Goal: Task Accomplishment & Management: Manage account settings

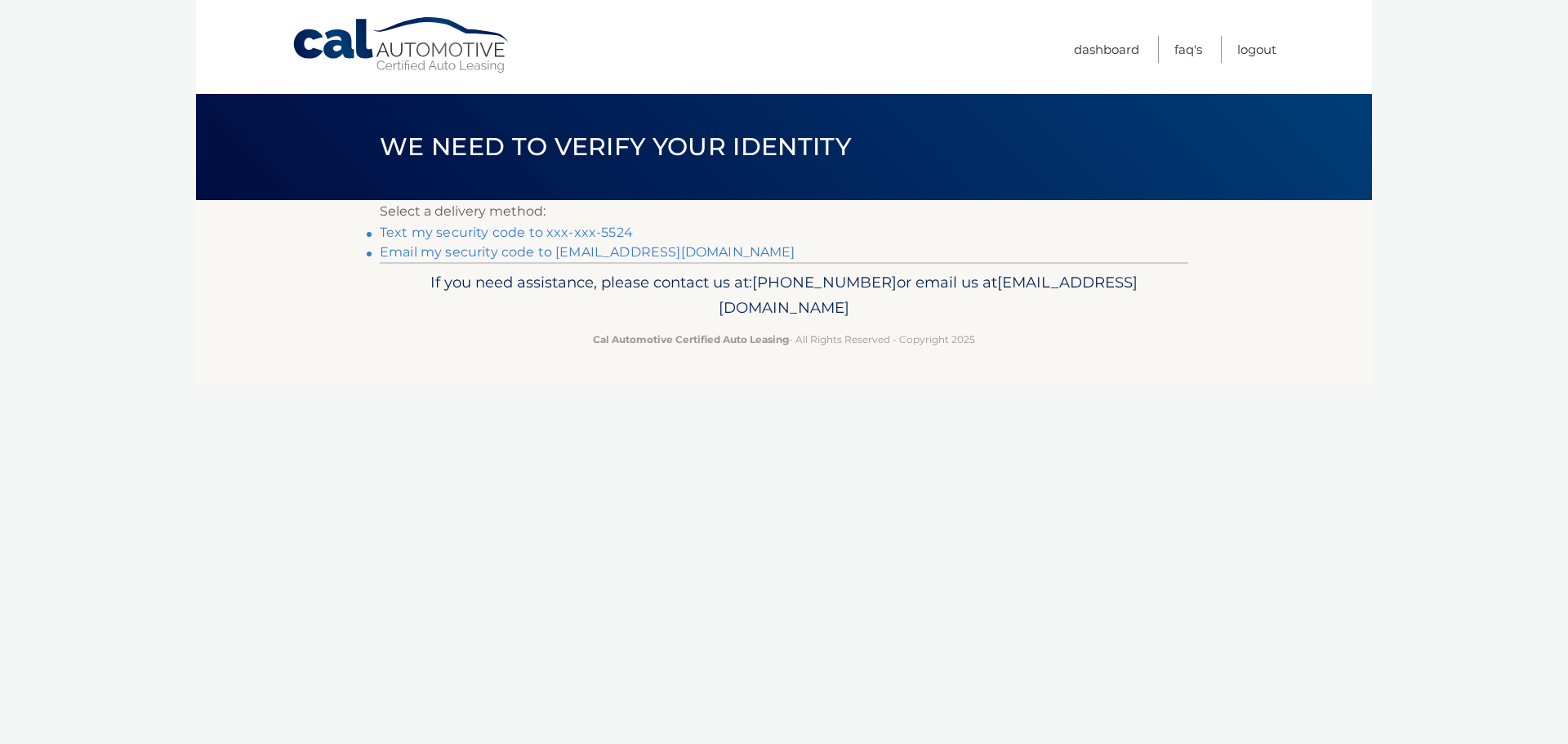
click at [452, 257] on link "Email my security code to b*****@bayada.com" at bounding box center [588, 252] width 416 height 15
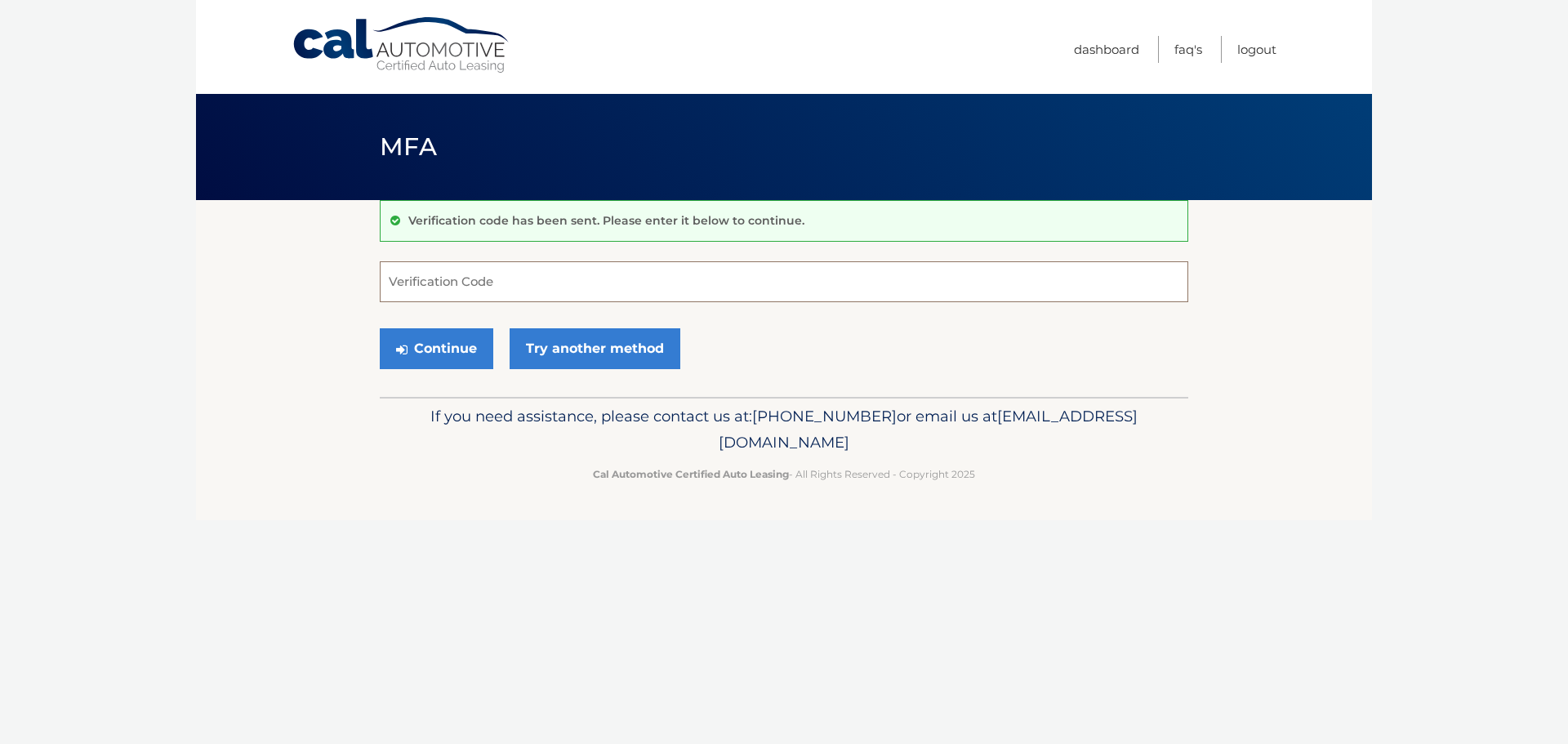
click at [432, 285] on input "Verification Code" at bounding box center [784, 282] width 809 height 41
click at [406, 278] on input "Verification Code" at bounding box center [784, 282] width 809 height 41
paste input "452289"
type input "452289"
click at [433, 355] on button "Continue" at bounding box center [436, 349] width 113 height 41
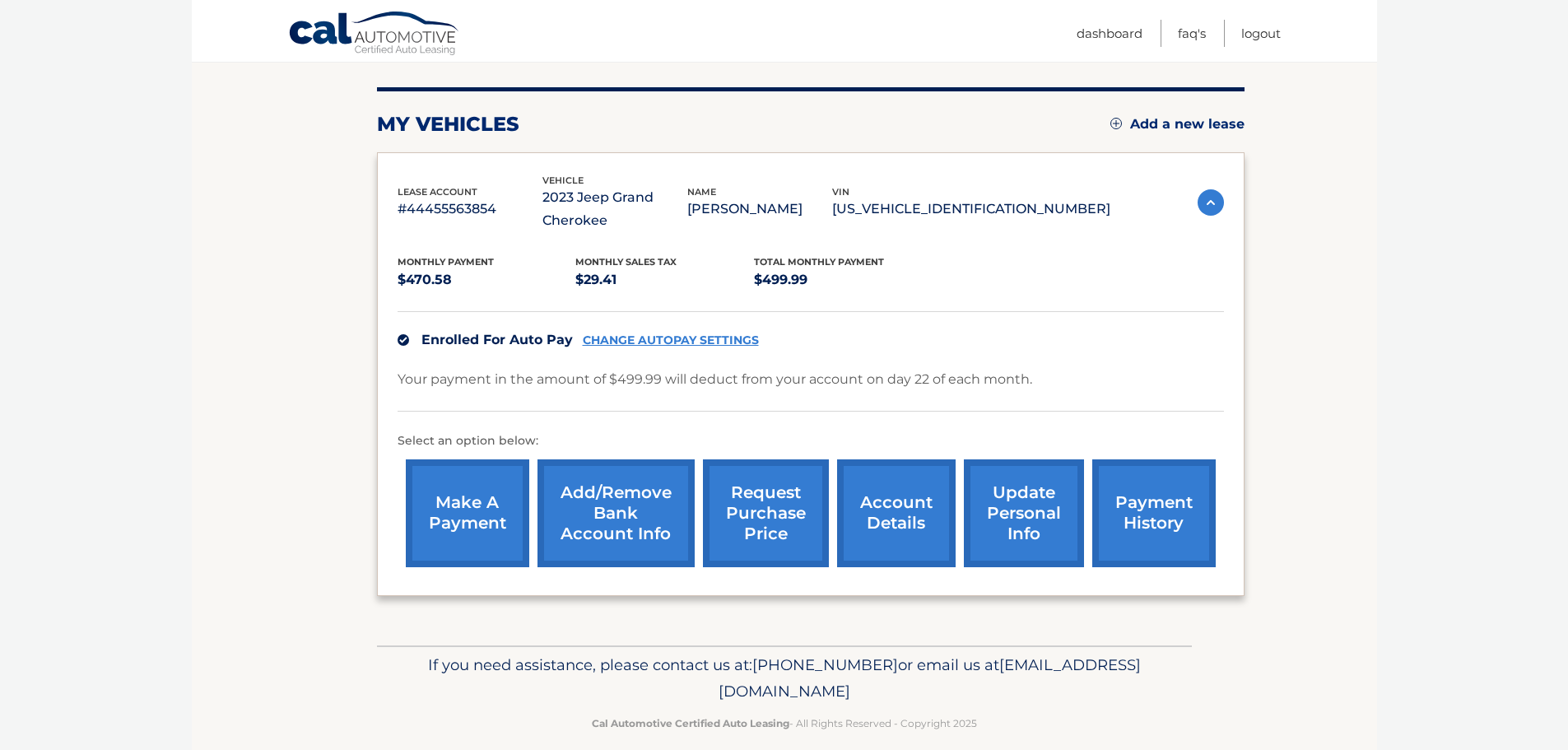
scroll to position [208, 0]
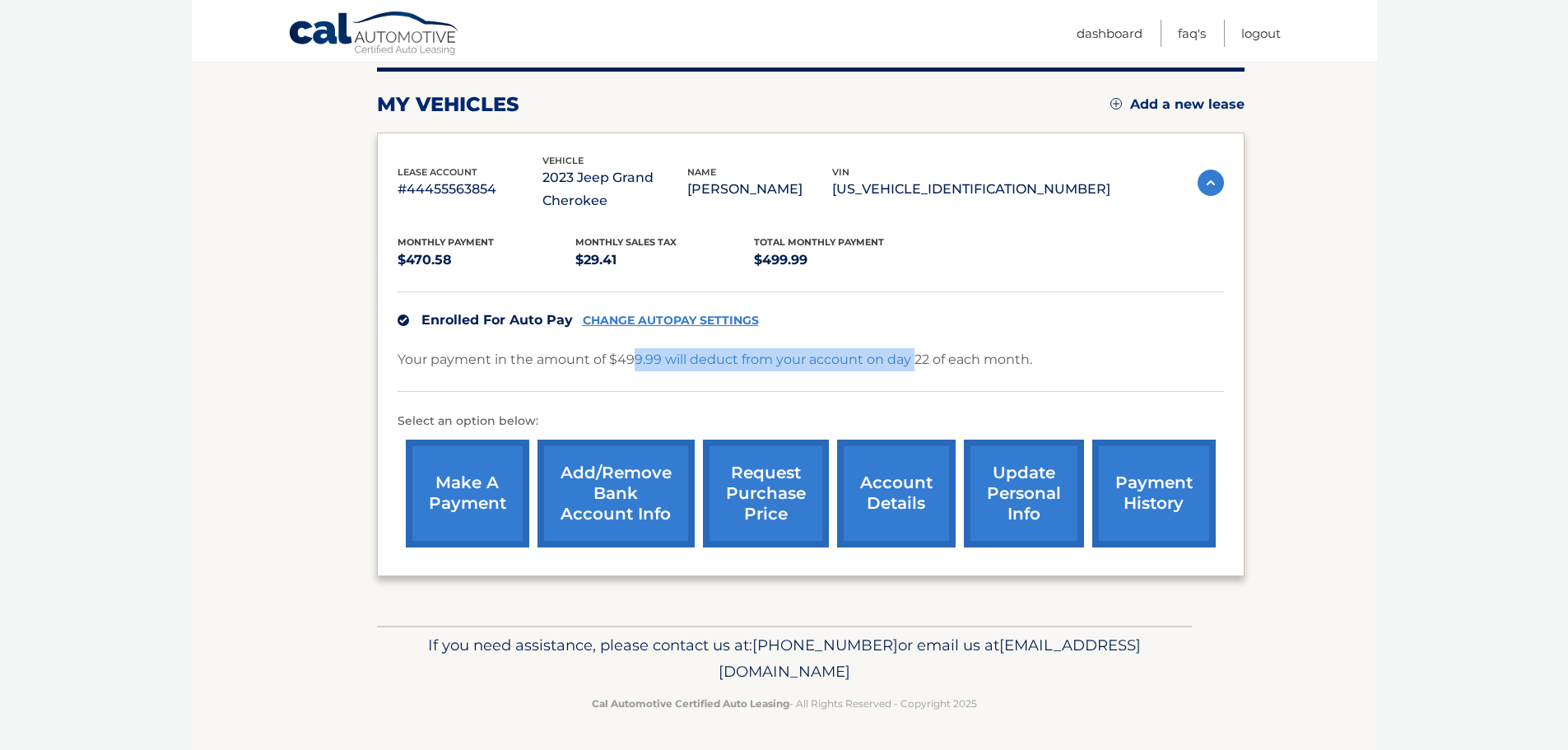
drag, startPoint x: 629, startPoint y: 358, endPoint x: 912, endPoint y: 384, distance: 284.2
click at [912, 384] on div "Your payment in the amount of $499.99 will deduct from your account on day 22 o…" at bounding box center [811, 369] width 826 height 44
click at [891, 497] on link "account details" at bounding box center [896, 494] width 119 height 108
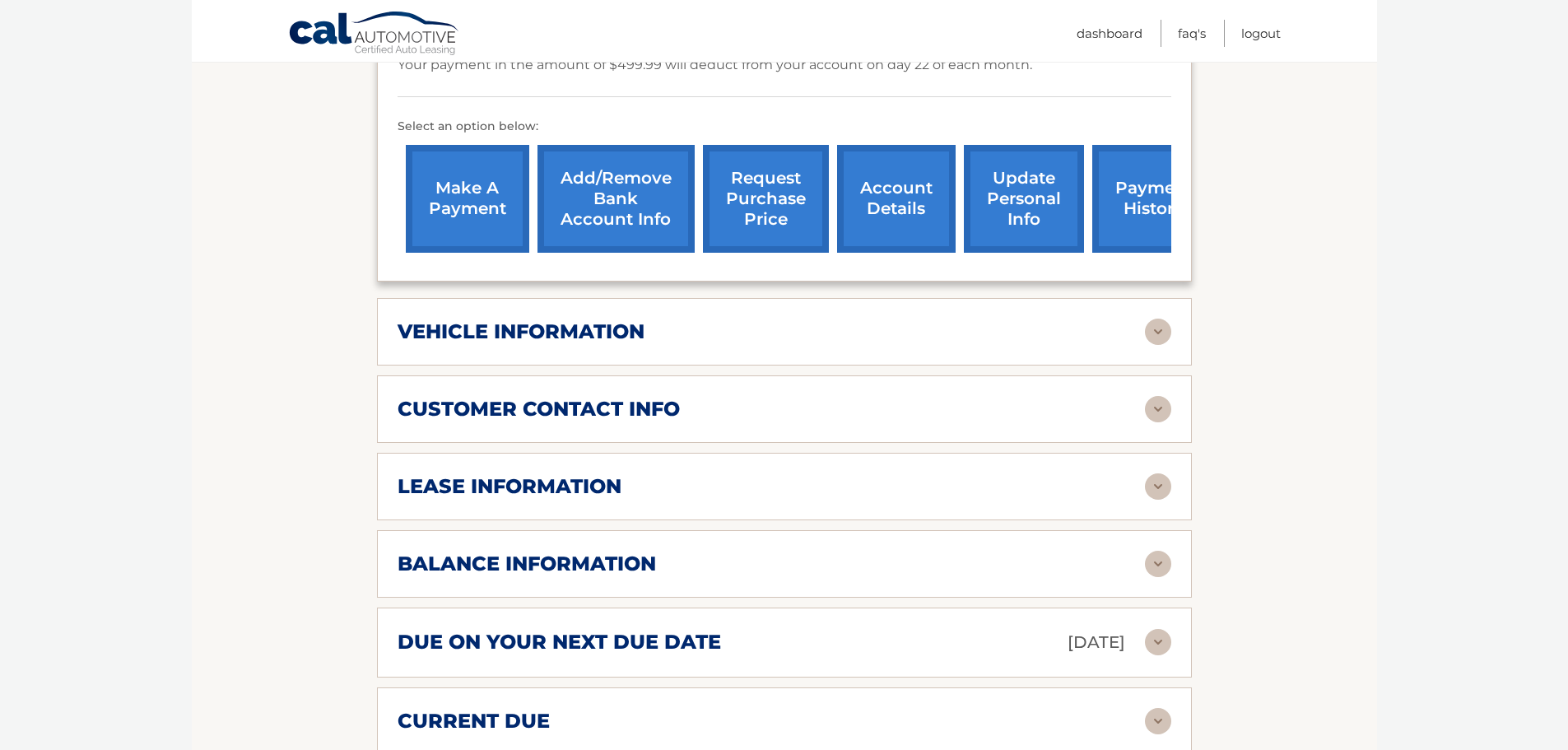
scroll to position [576, 0]
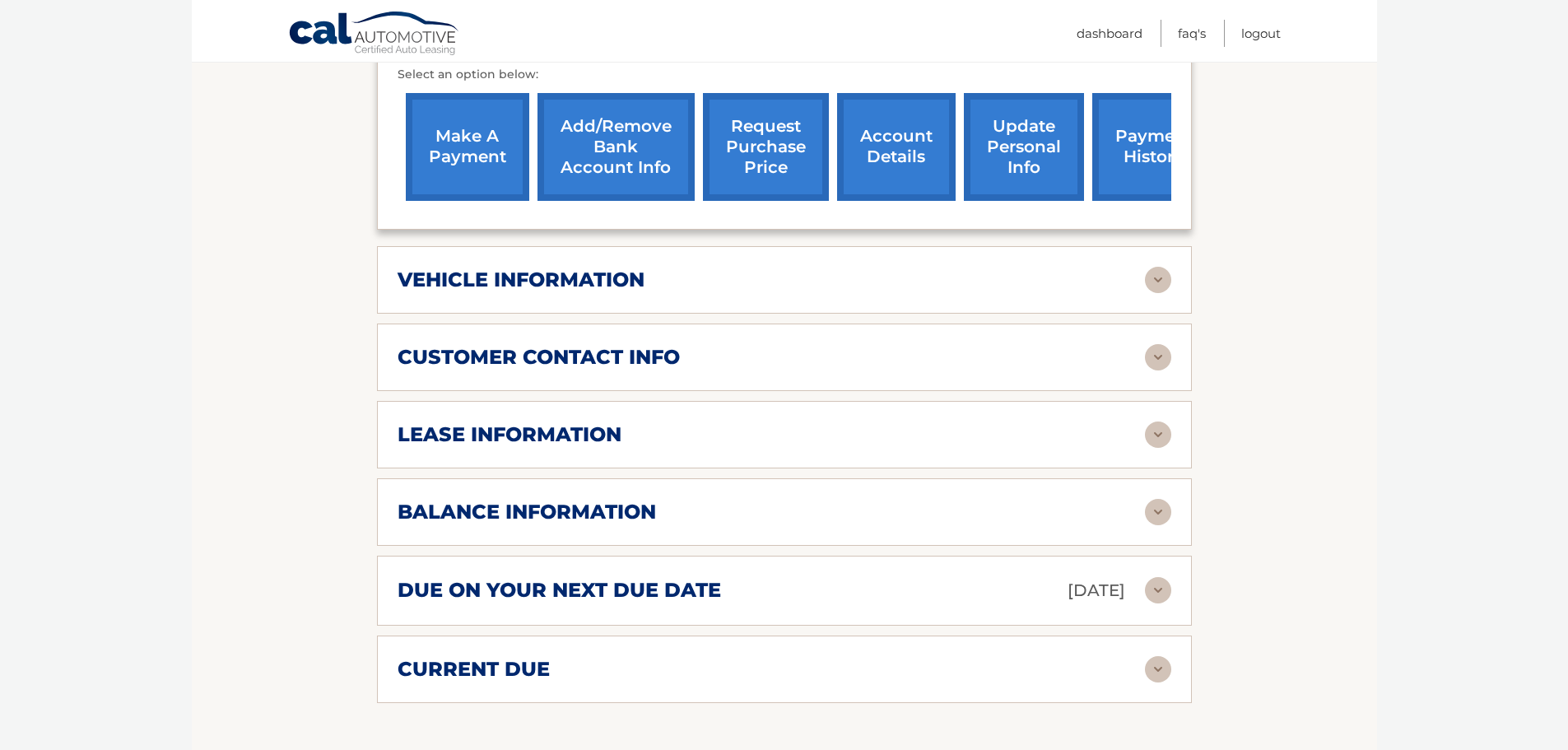
click at [1164, 448] on div "lease information Contract Start Date Apr 22, 2023 Term 39 Maturity Date Jul 22…" at bounding box center [784, 435] width 815 height 68
click at [1159, 442] on img at bounding box center [1158, 435] width 27 height 27
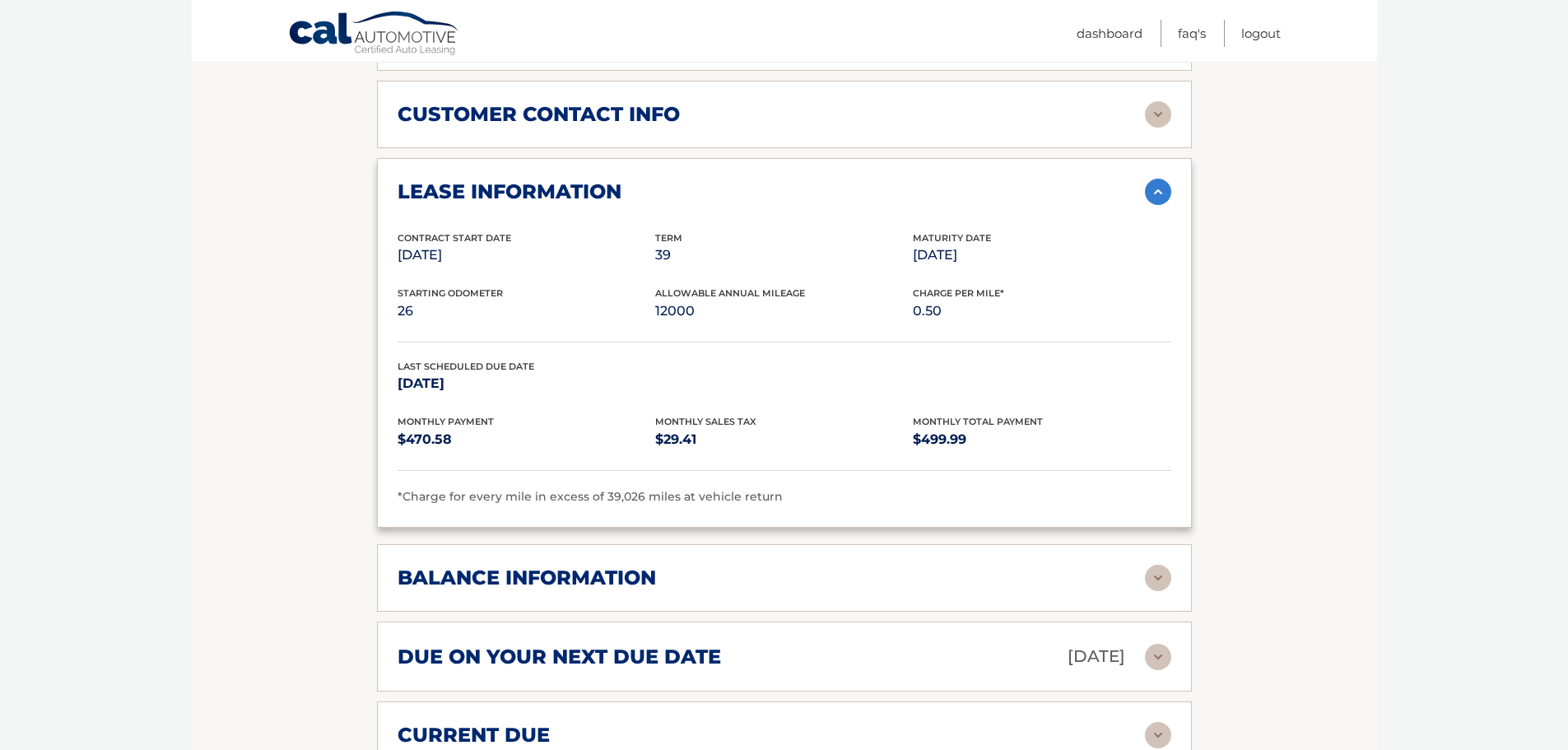
scroll to position [823, 0]
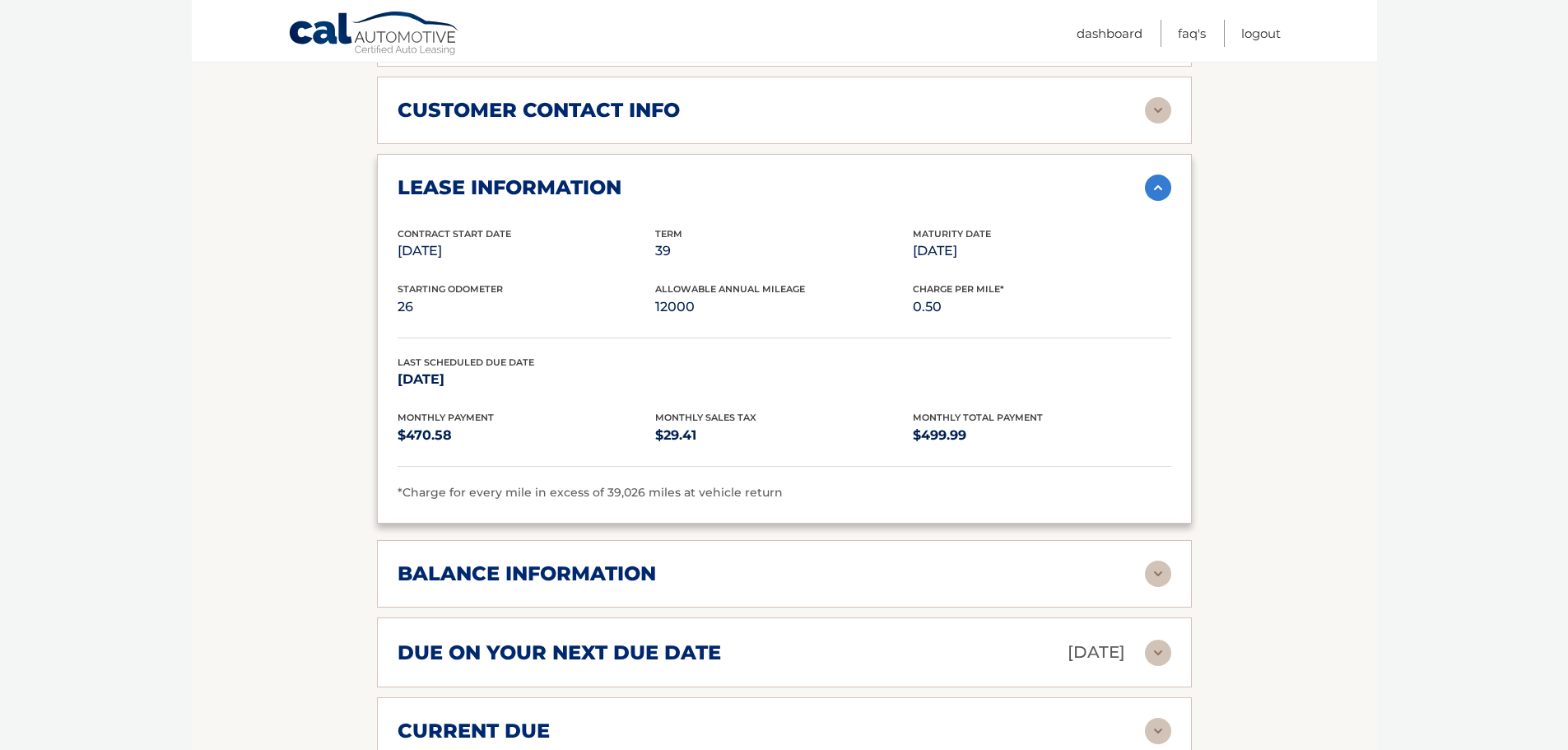
drag, startPoint x: 951, startPoint y: 250, endPoint x: 1001, endPoint y: 255, distance: 50.2
click at [1001, 255] on p "Jul 22, 2026" at bounding box center [1042, 251] width 258 height 23
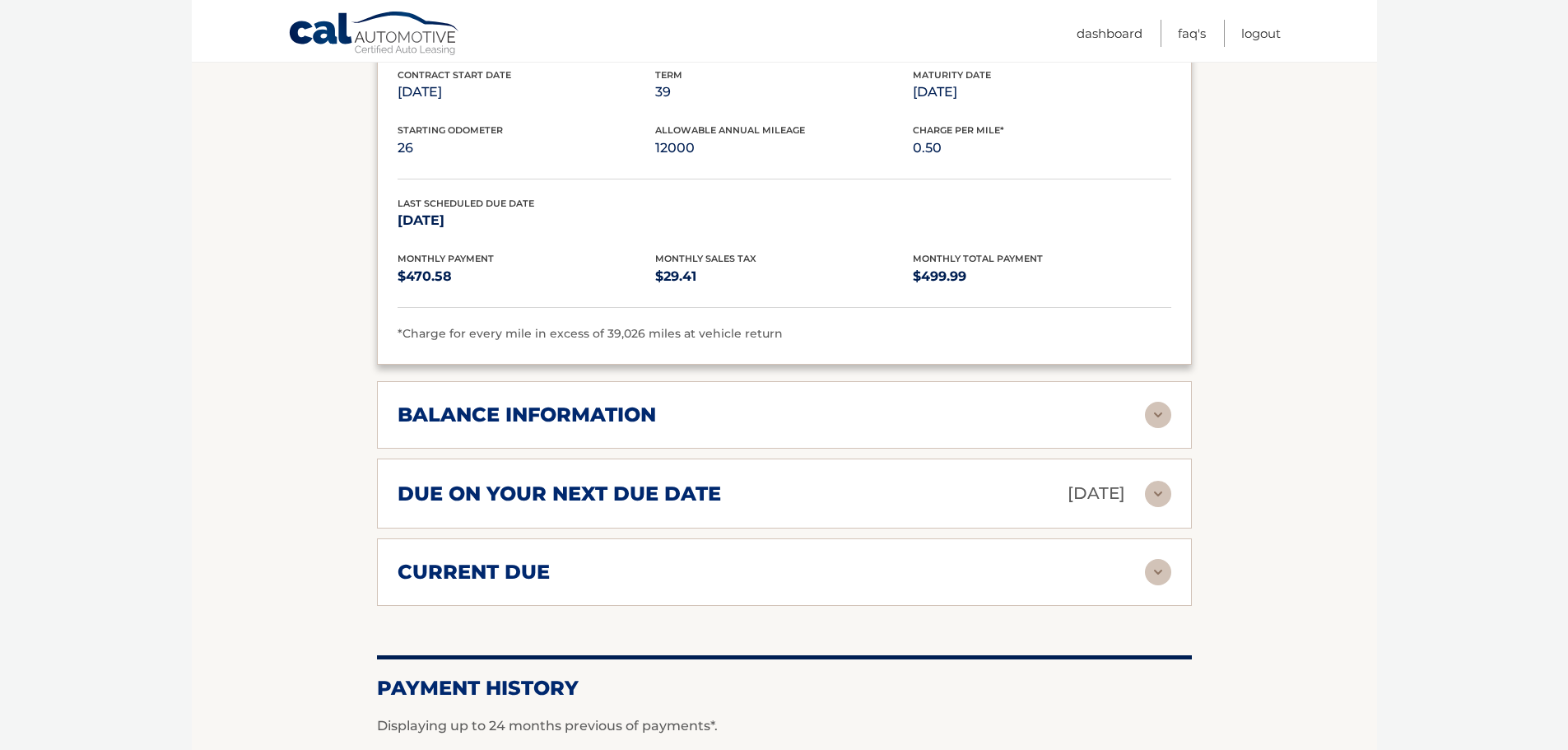
scroll to position [988, 0]
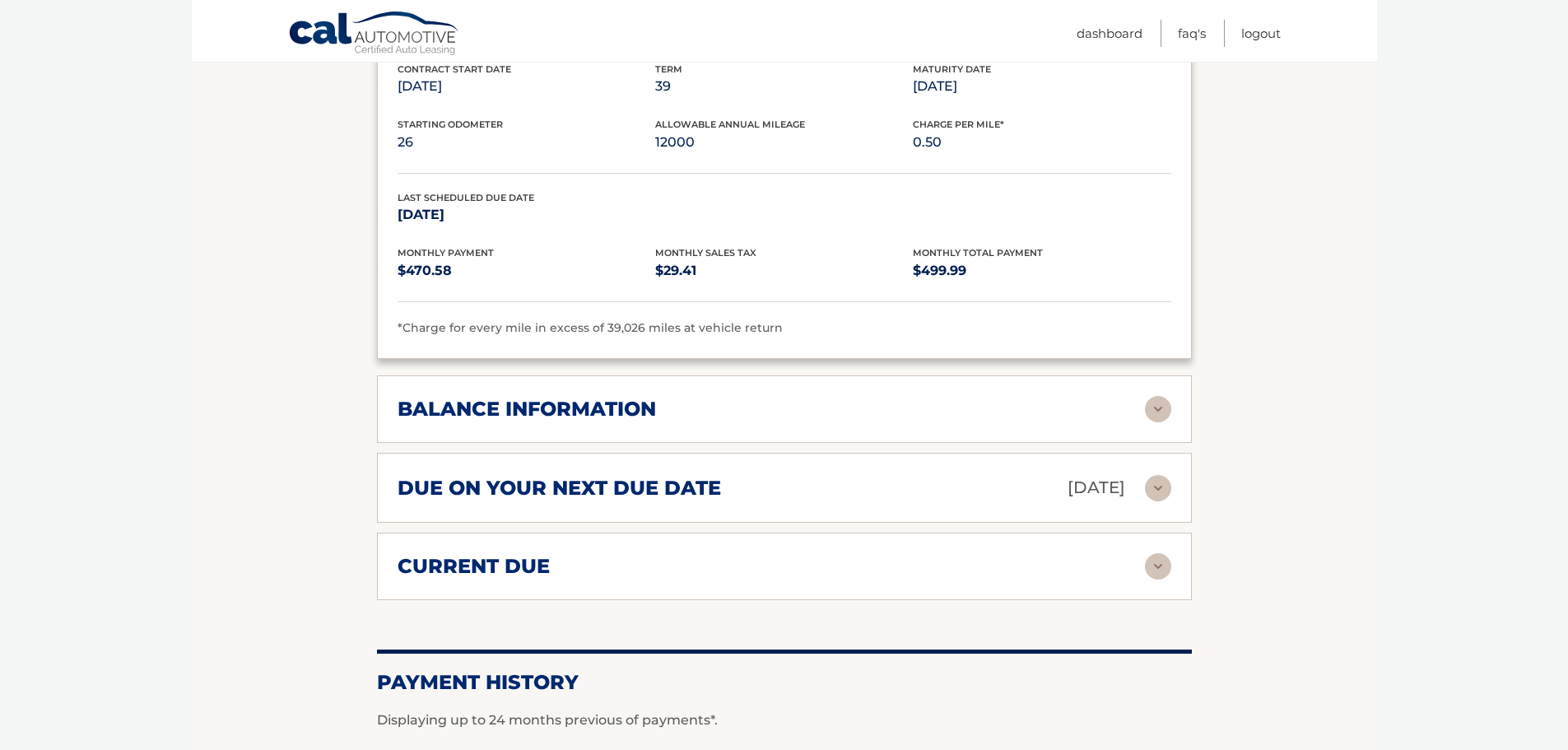
click at [1155, 418] on img at bounding box center [1158, 409] width 27 height 27
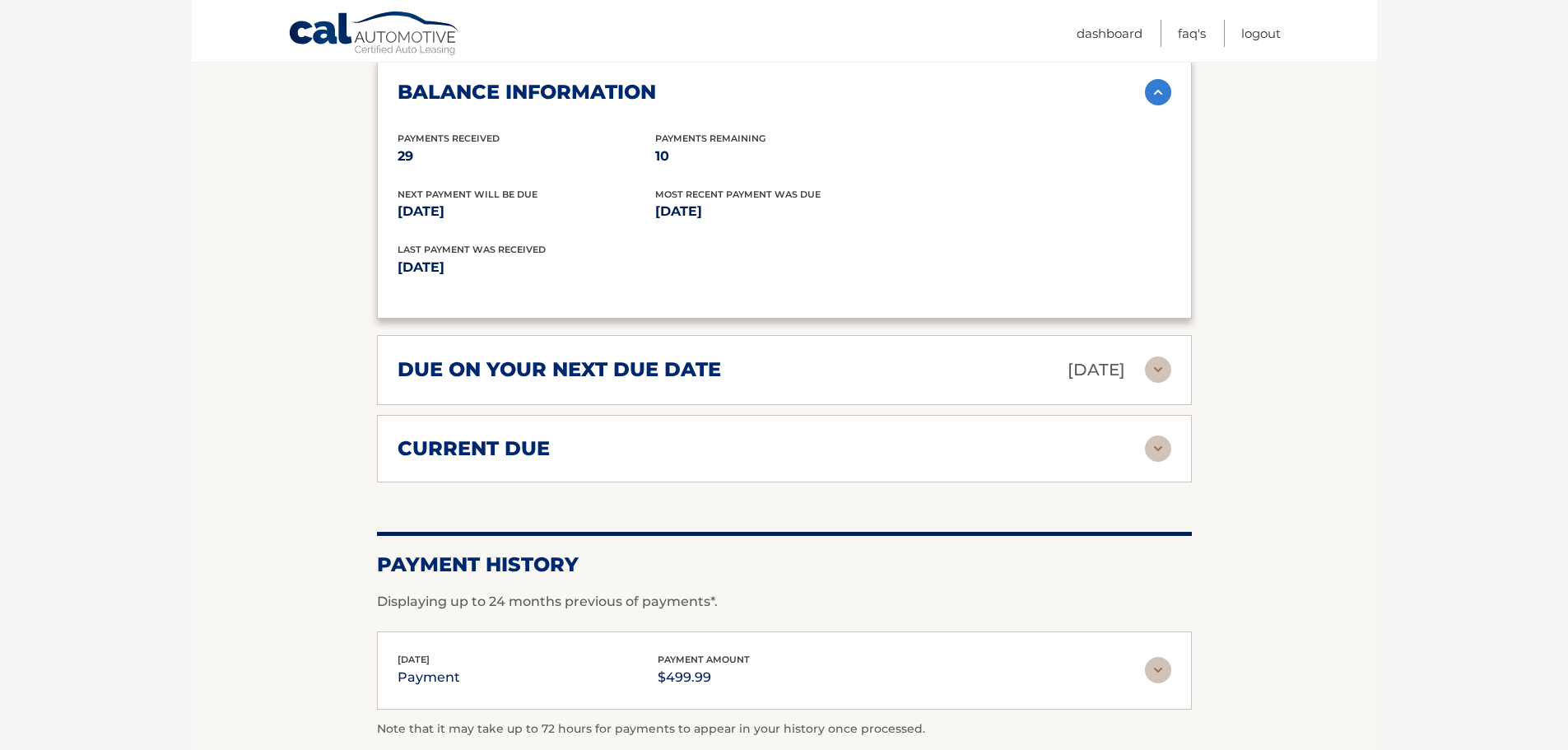
scroll to position [1482, 0]
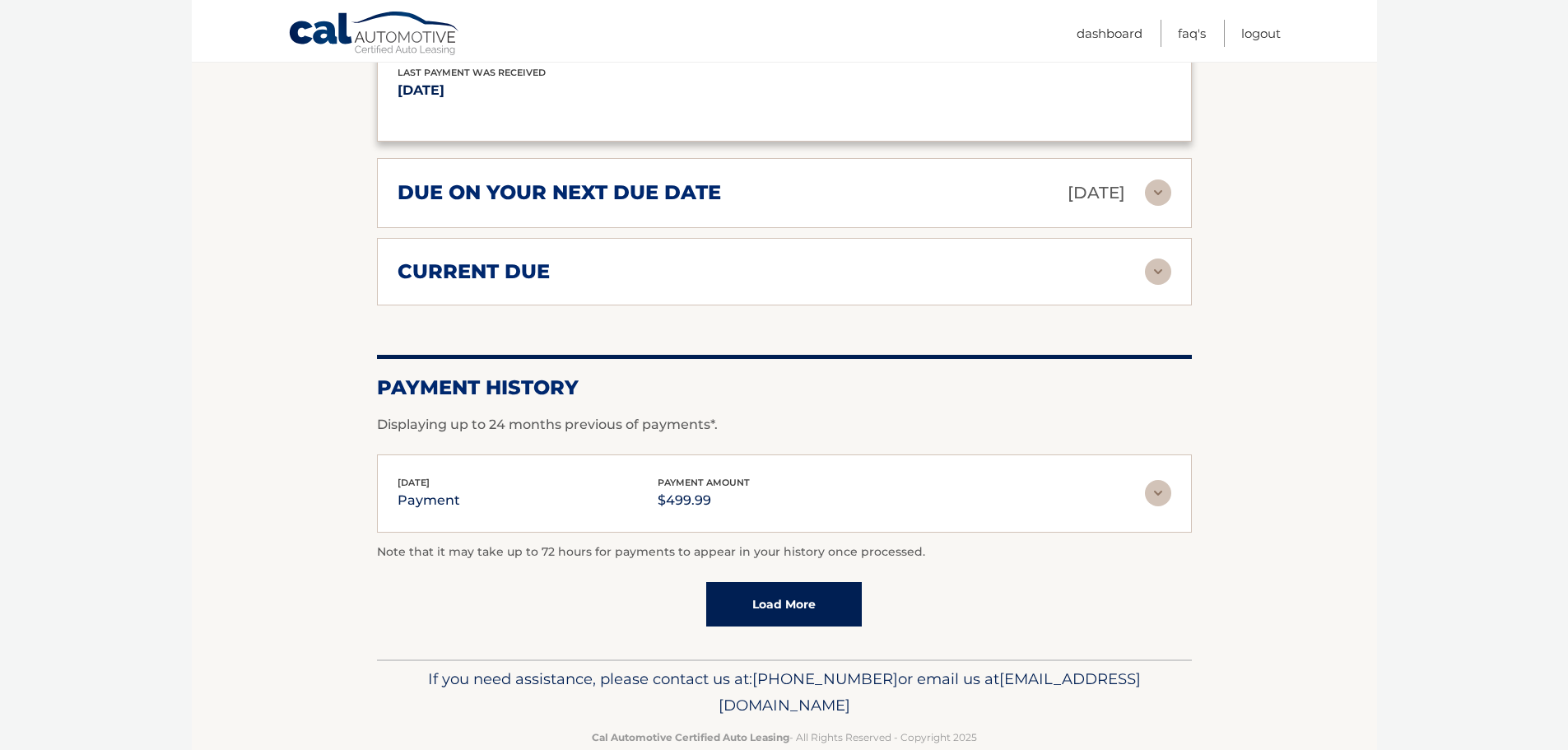
click at [826, 606] on link "Load More" at bounding box center [783, 605] width 155 height 45
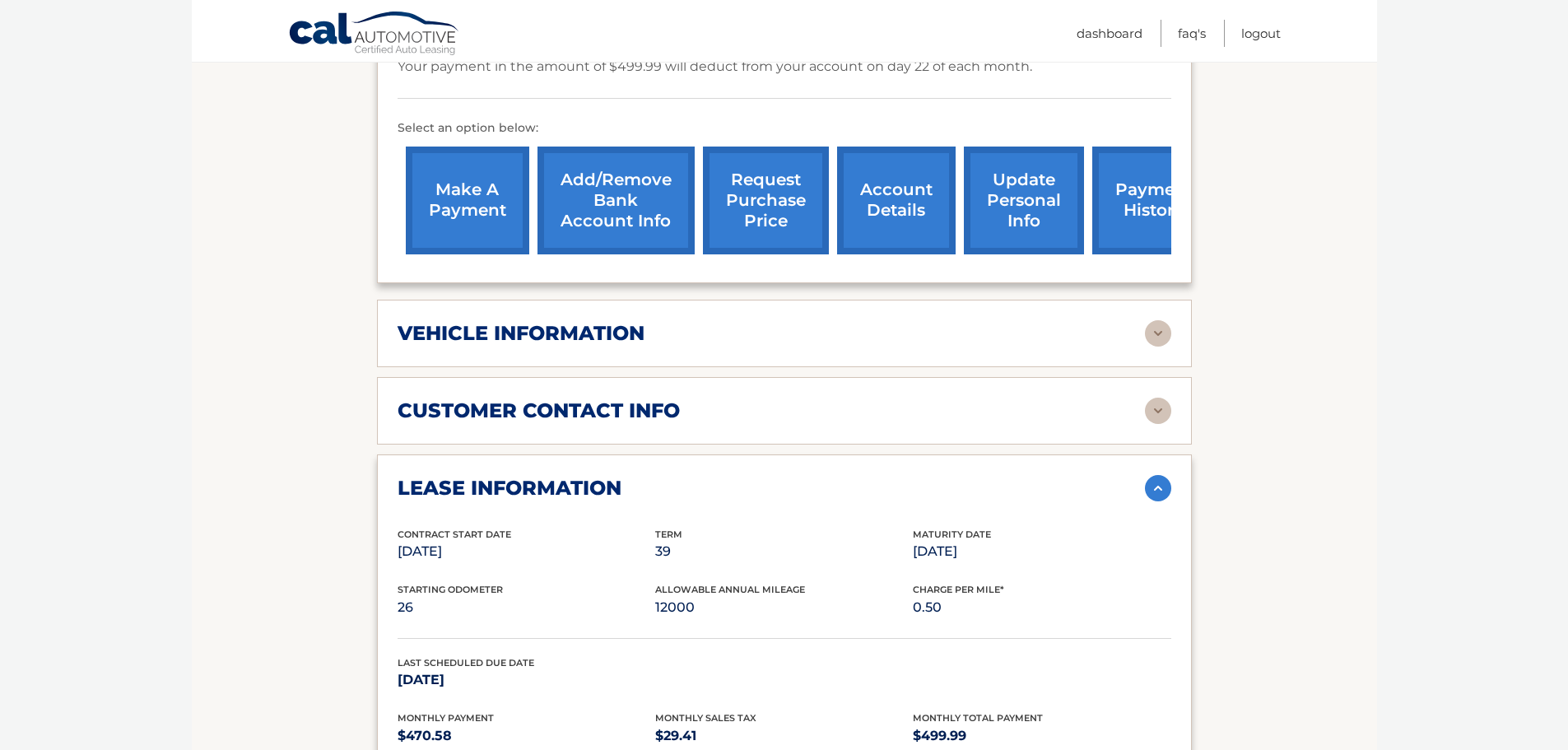
scroll to position [494, 0]
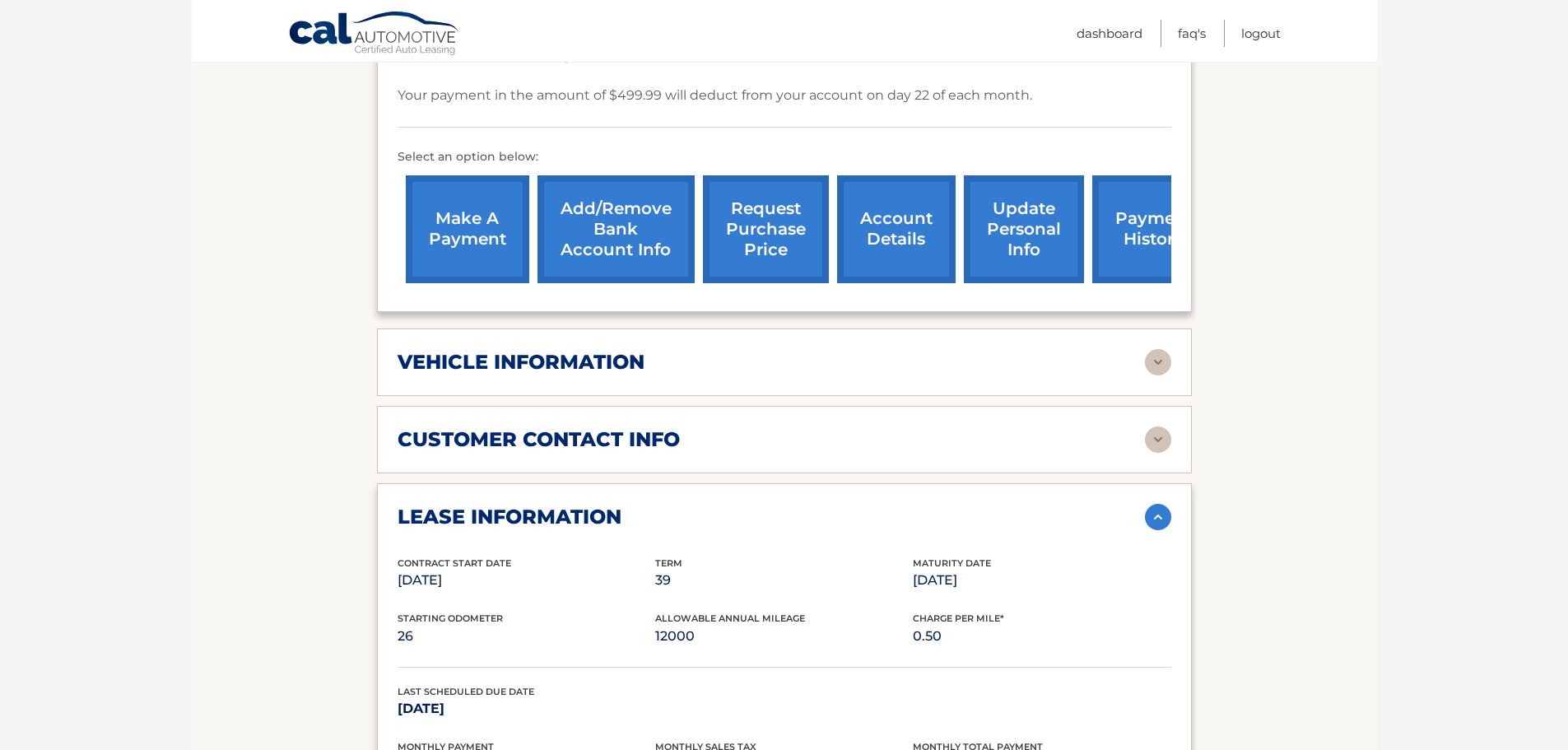
click at [1149, 437] on img at bounding box center [1158, 439] width 27 height 27
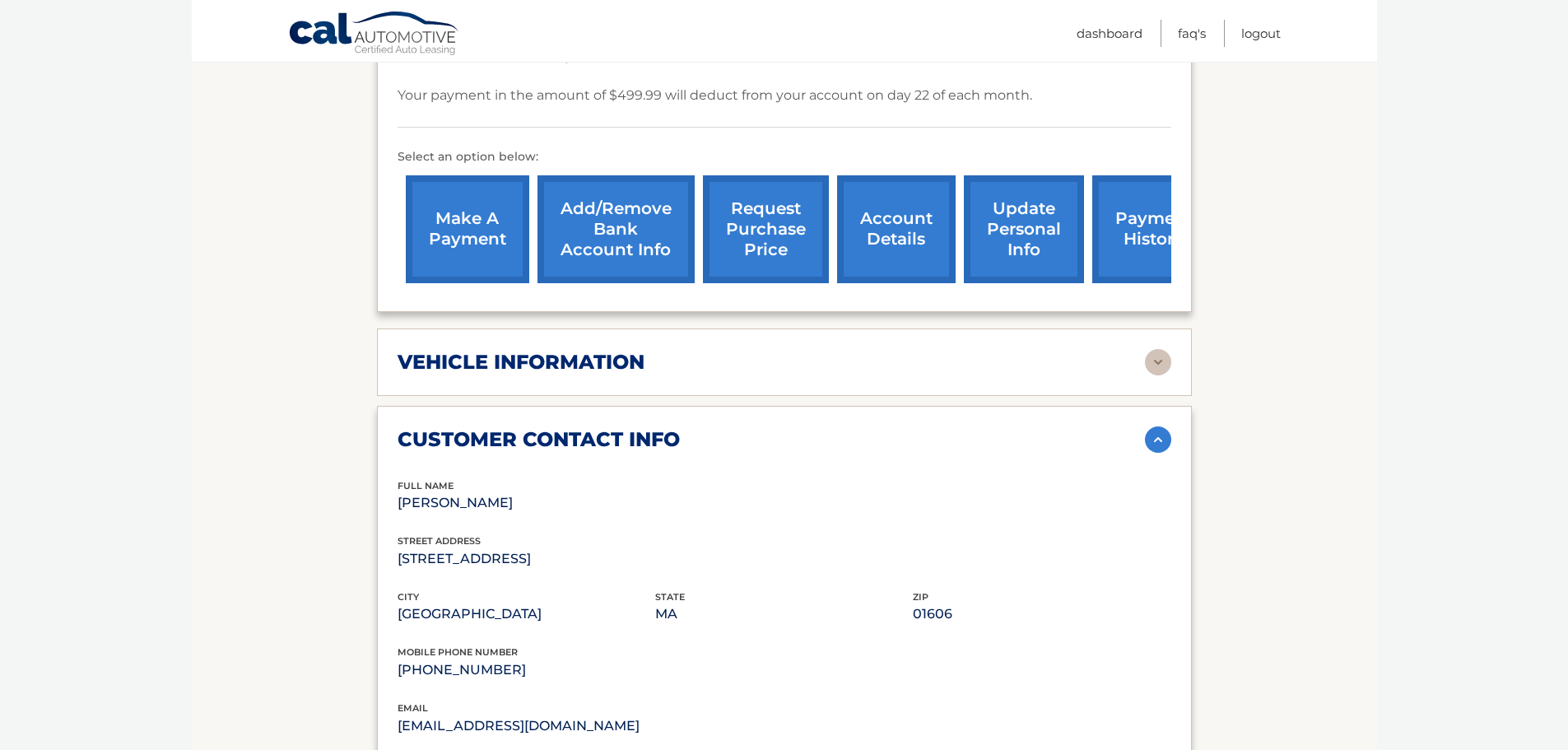
click at [1150, 358] on img at bounding box center [1158, 362] width 27 height 27
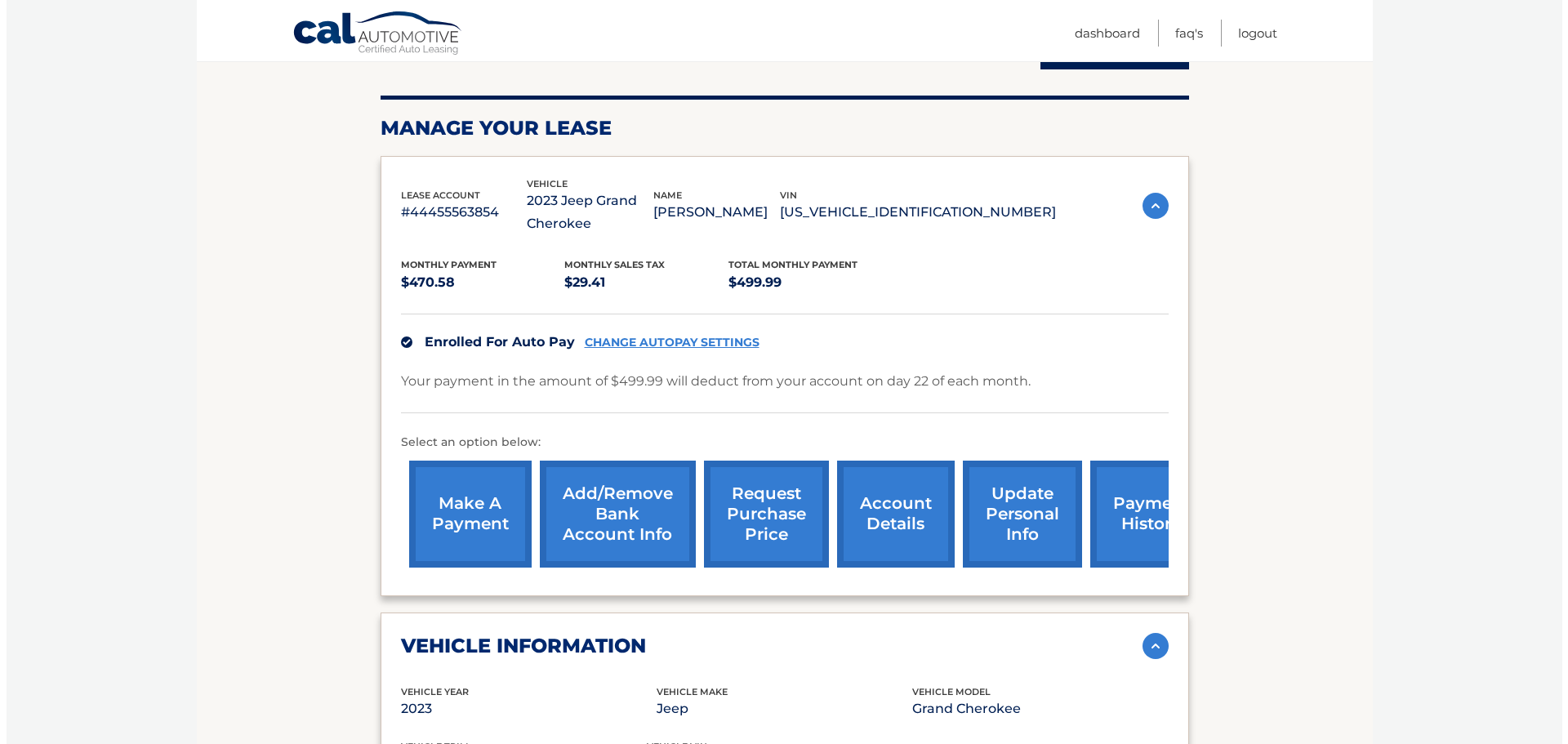
scroll to position [164, 0]
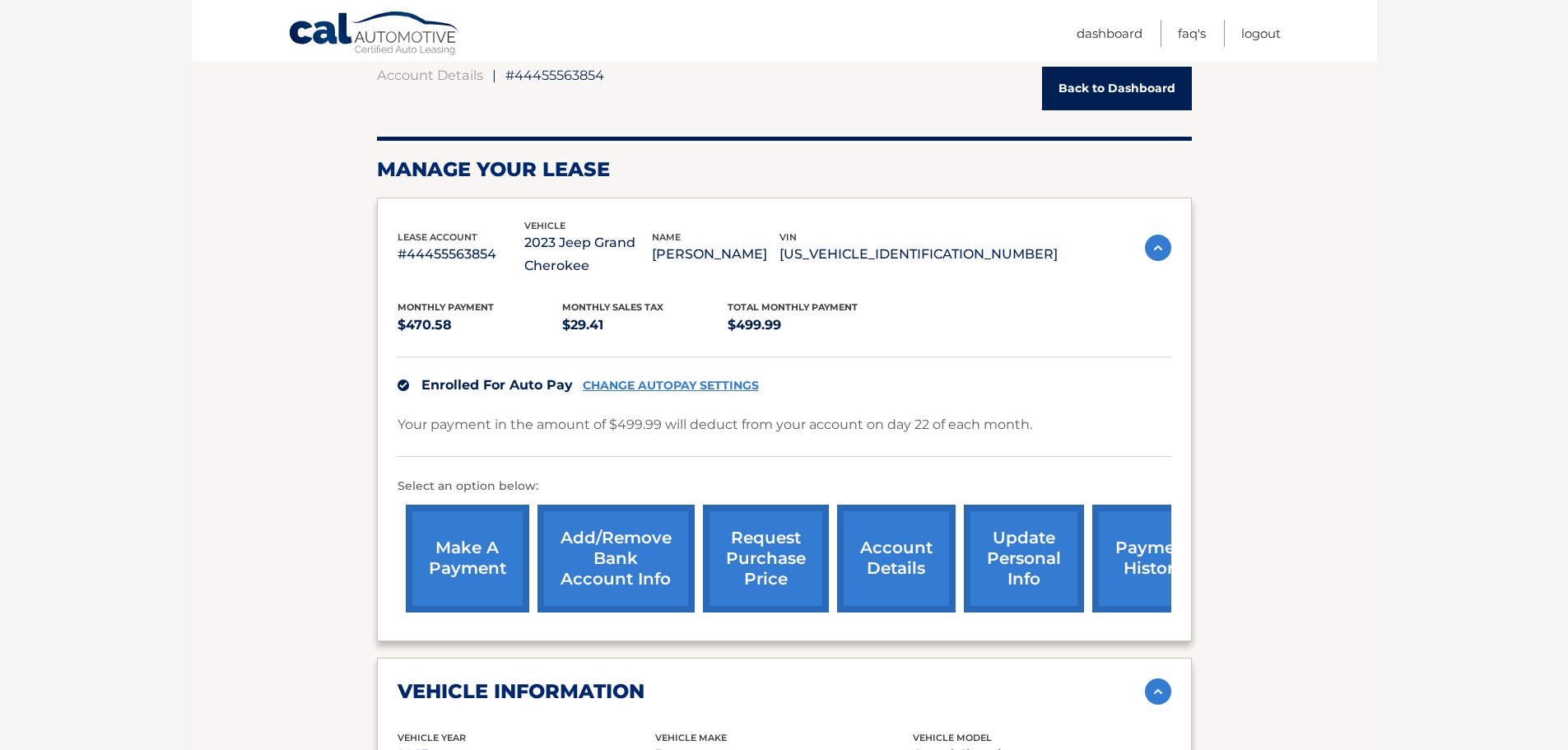
click at [783, 546] on link "request purchase price" at bounding box center [766, 559] width 126 height 108
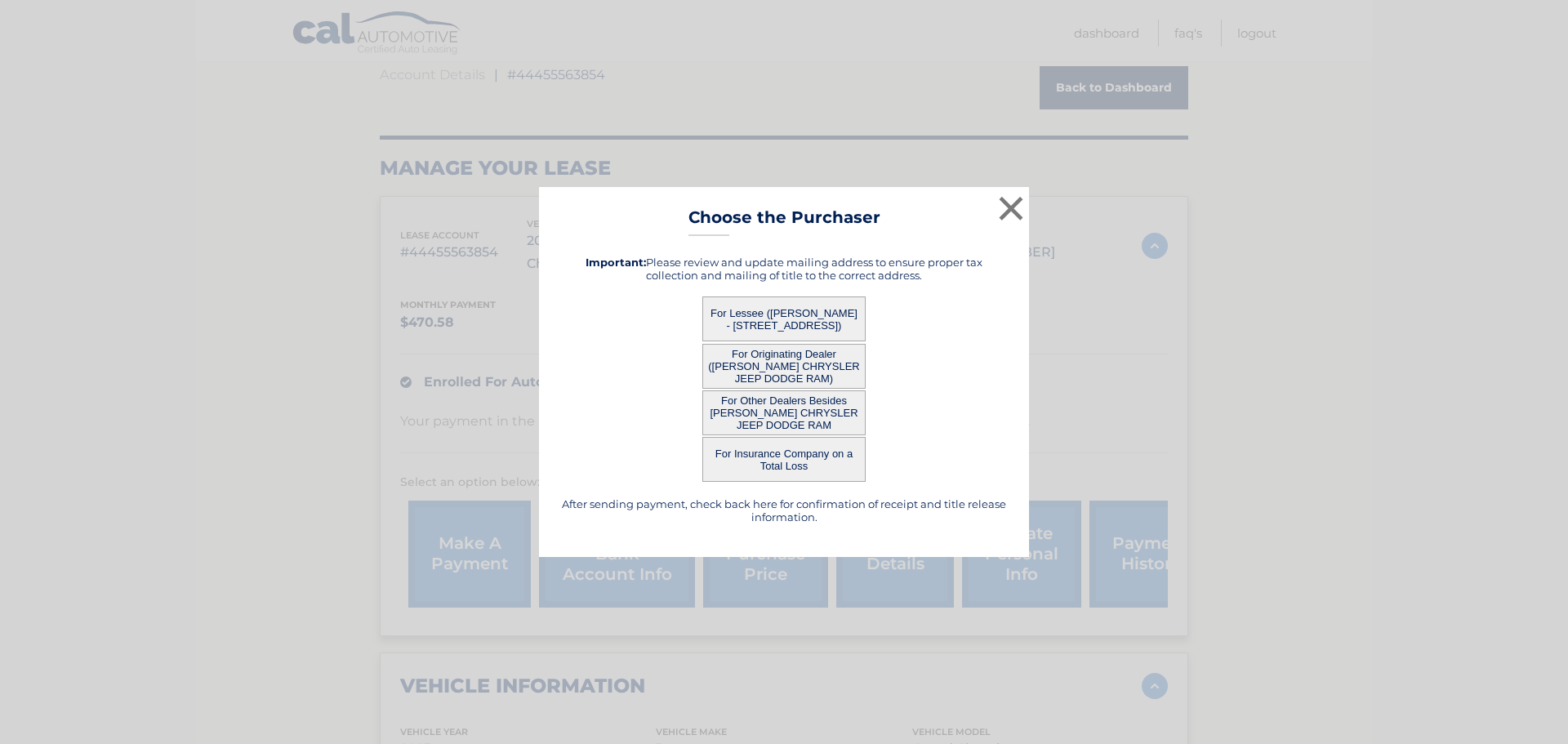
click at [775, 326] on button "For Lessee ([PERSON_NAME] - [STREET_ADDRESS])" at bounding box center [784, 319] width 164 height 45
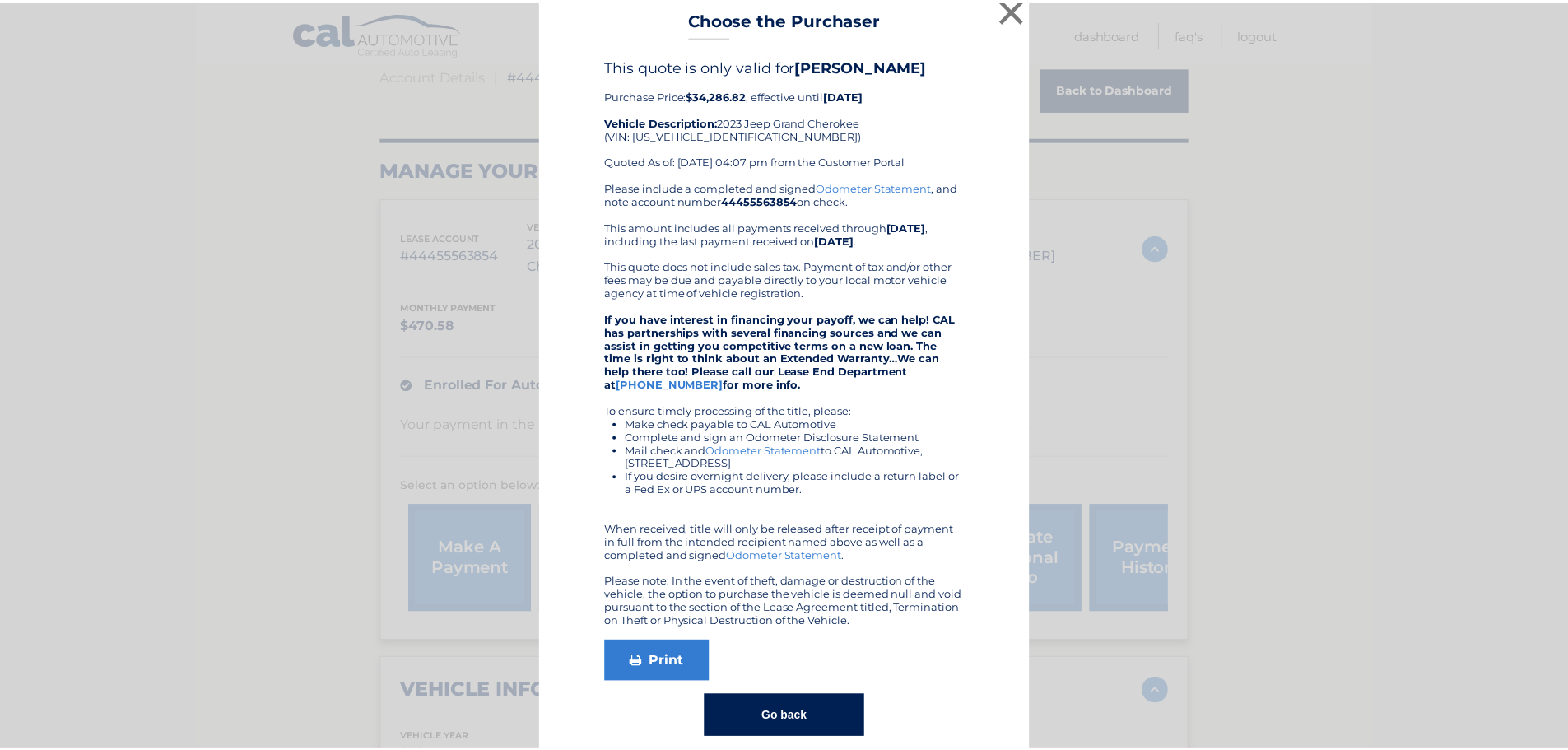
scroll to position [0, 0]
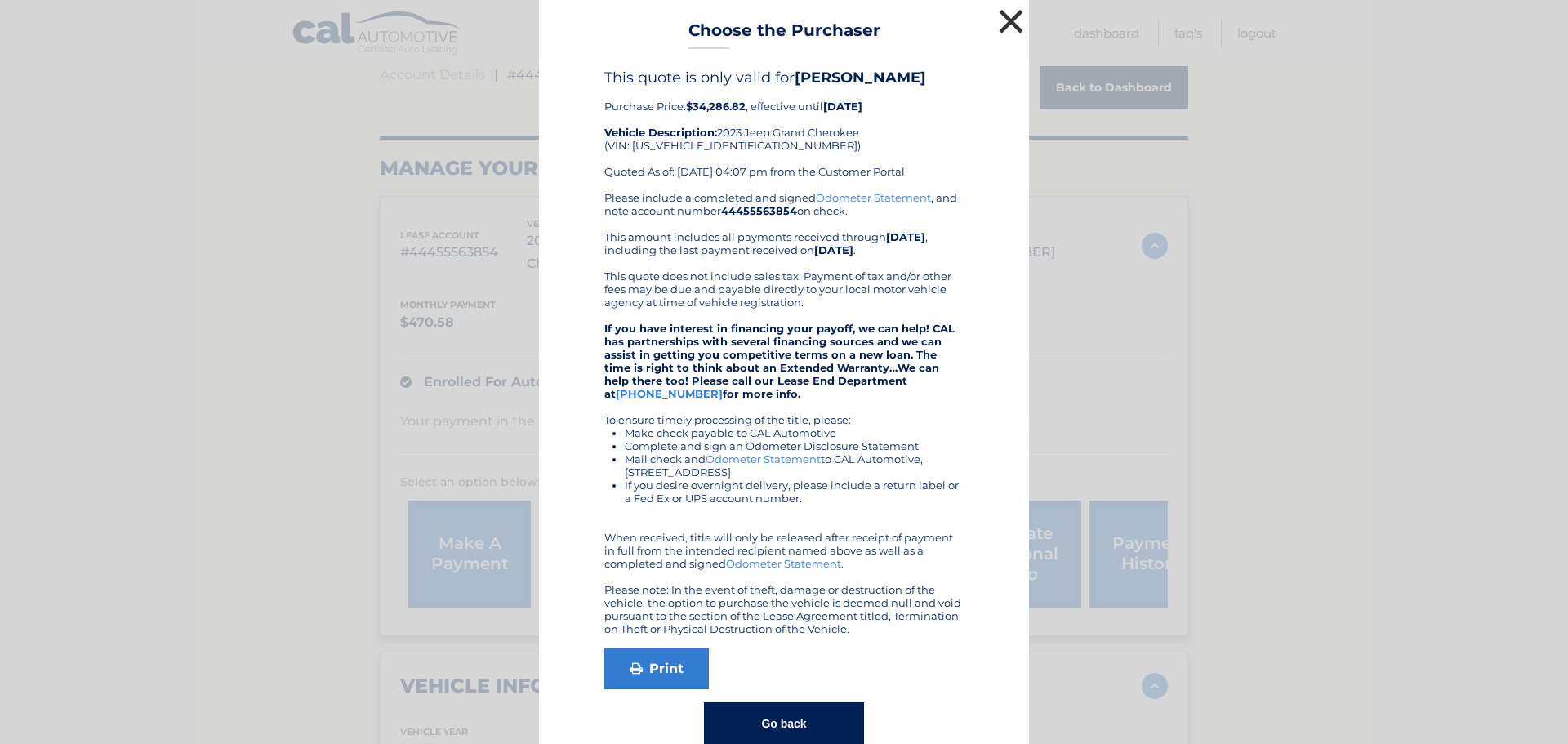
click at [1012, 22] on button "×" at bounding box center [1011, 21] width 32 height 32
